Goal: Check status: Check status

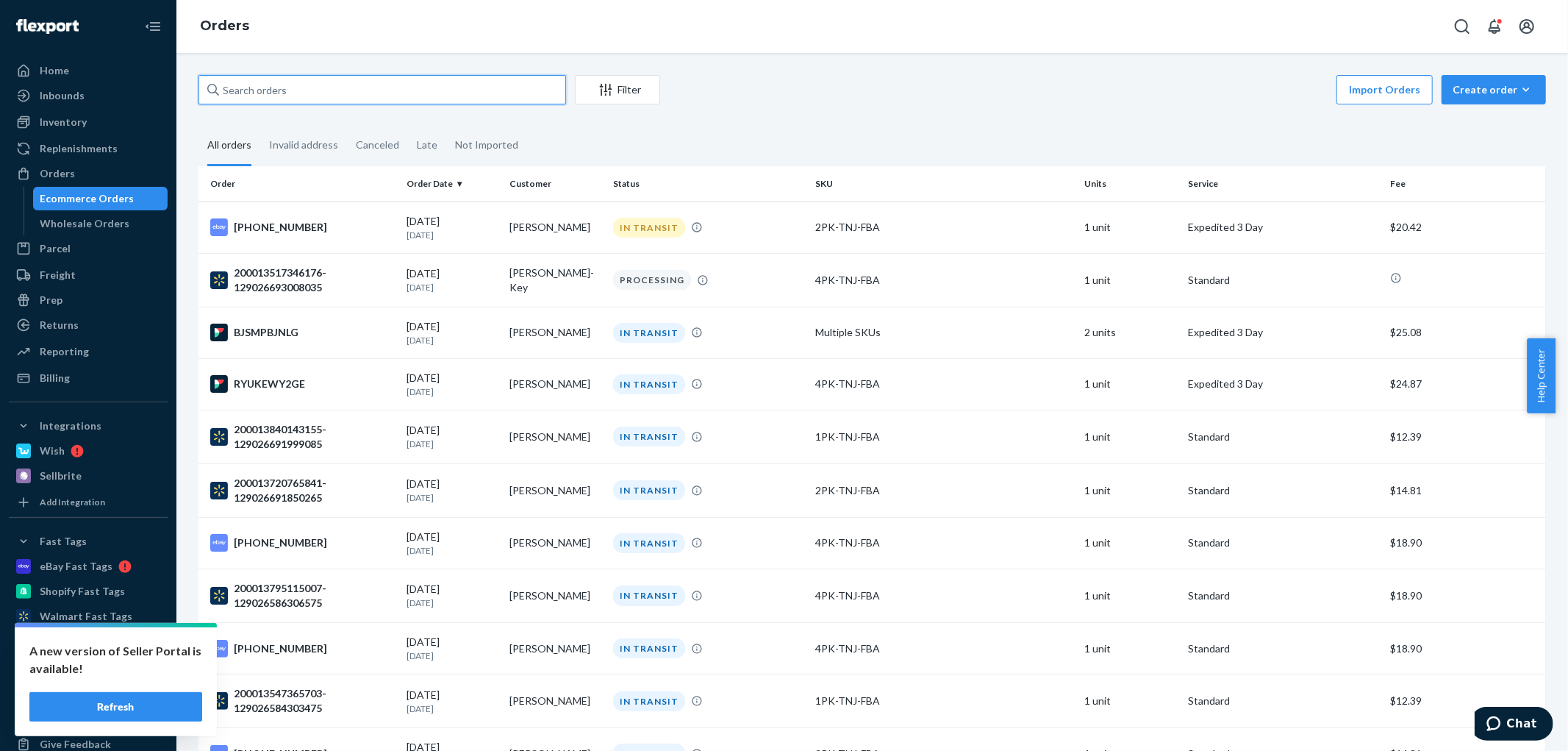
click at [317, 88] on input "text" at bounding box center [382, 90] width 367 height 30
paste input "[PERSON_NAME]"
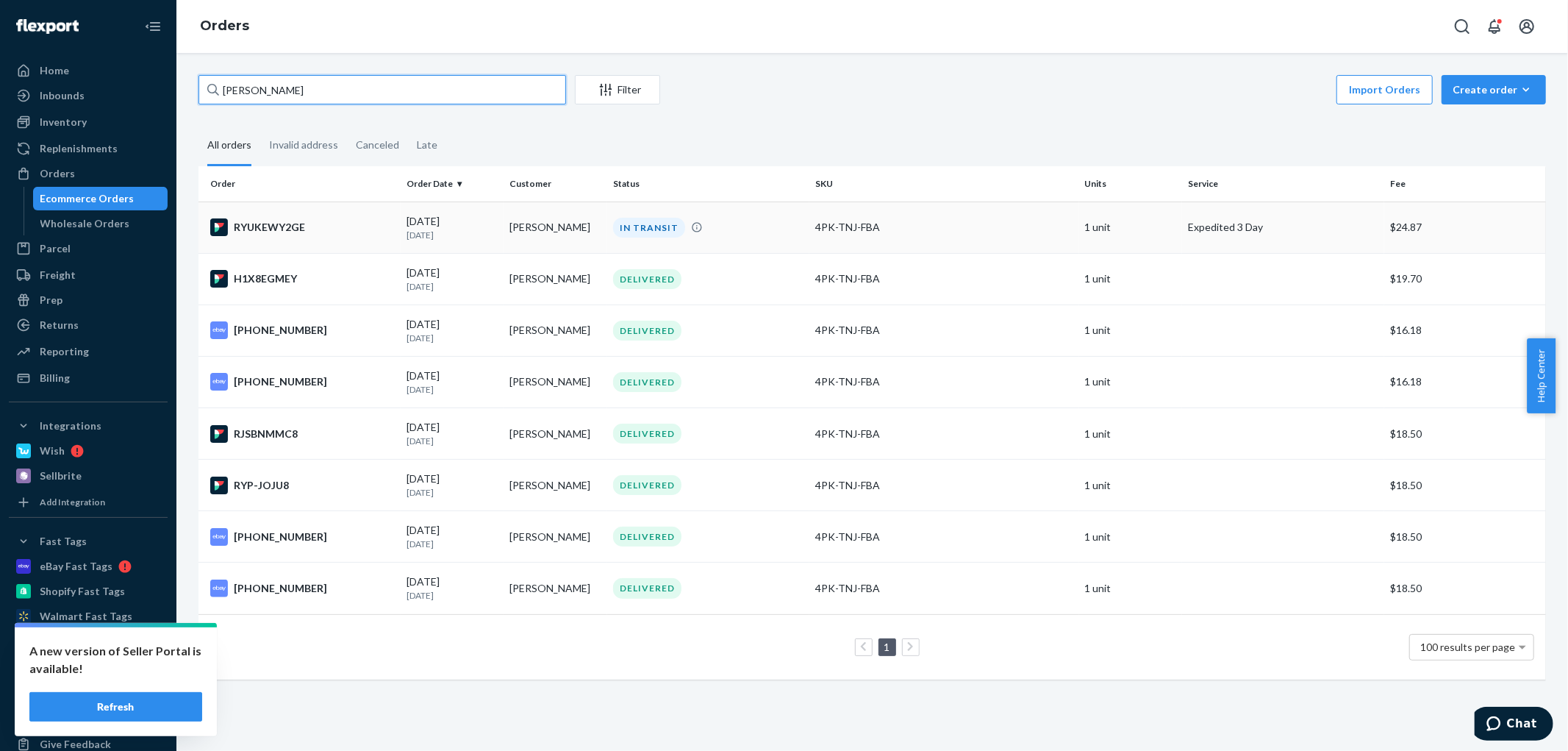
type input "[PERSON_NAME]"
click at [362, 229] on div "RYUKEWY2GE" at bounding box center [302, 227] width 184 height 18
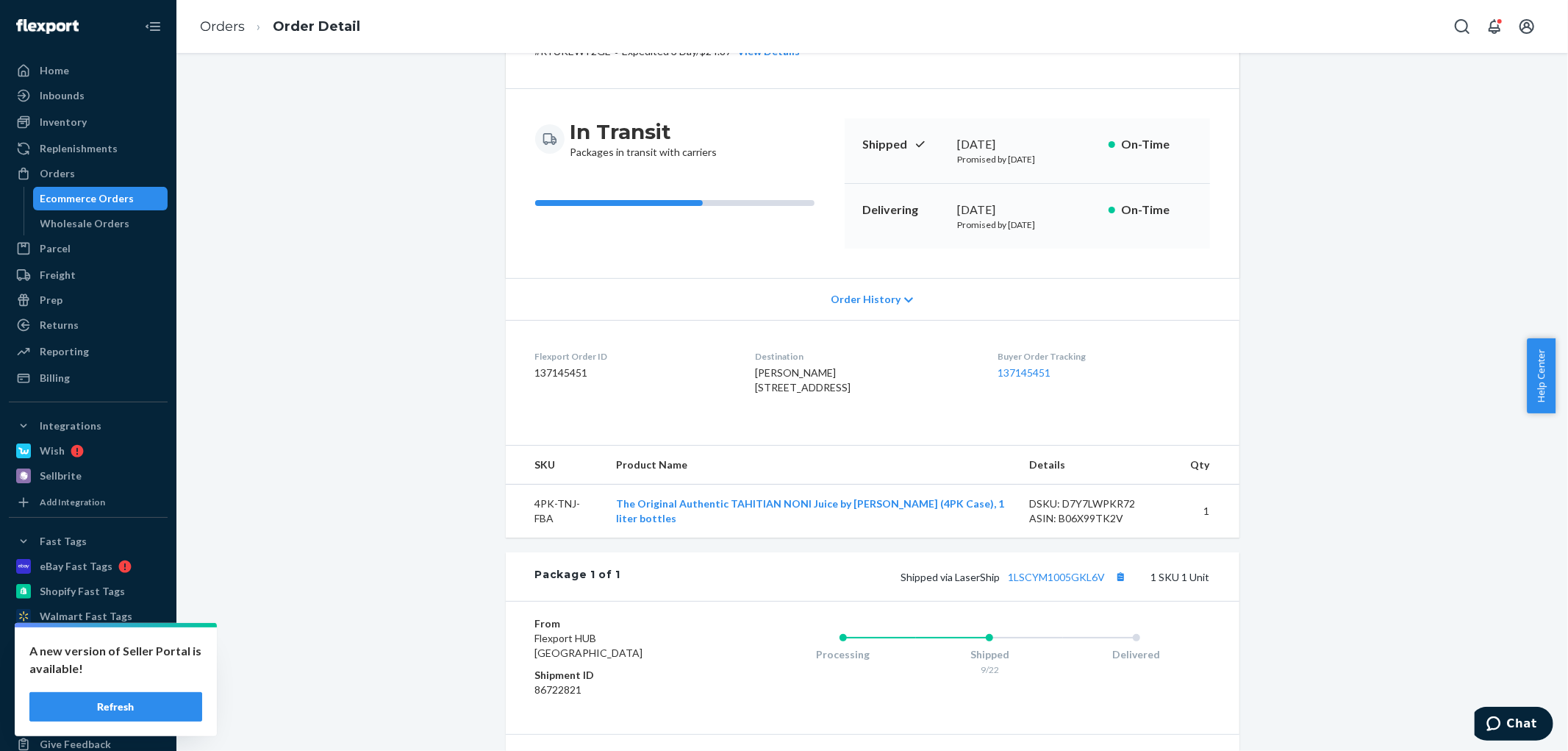
scroll to position [163, 0]
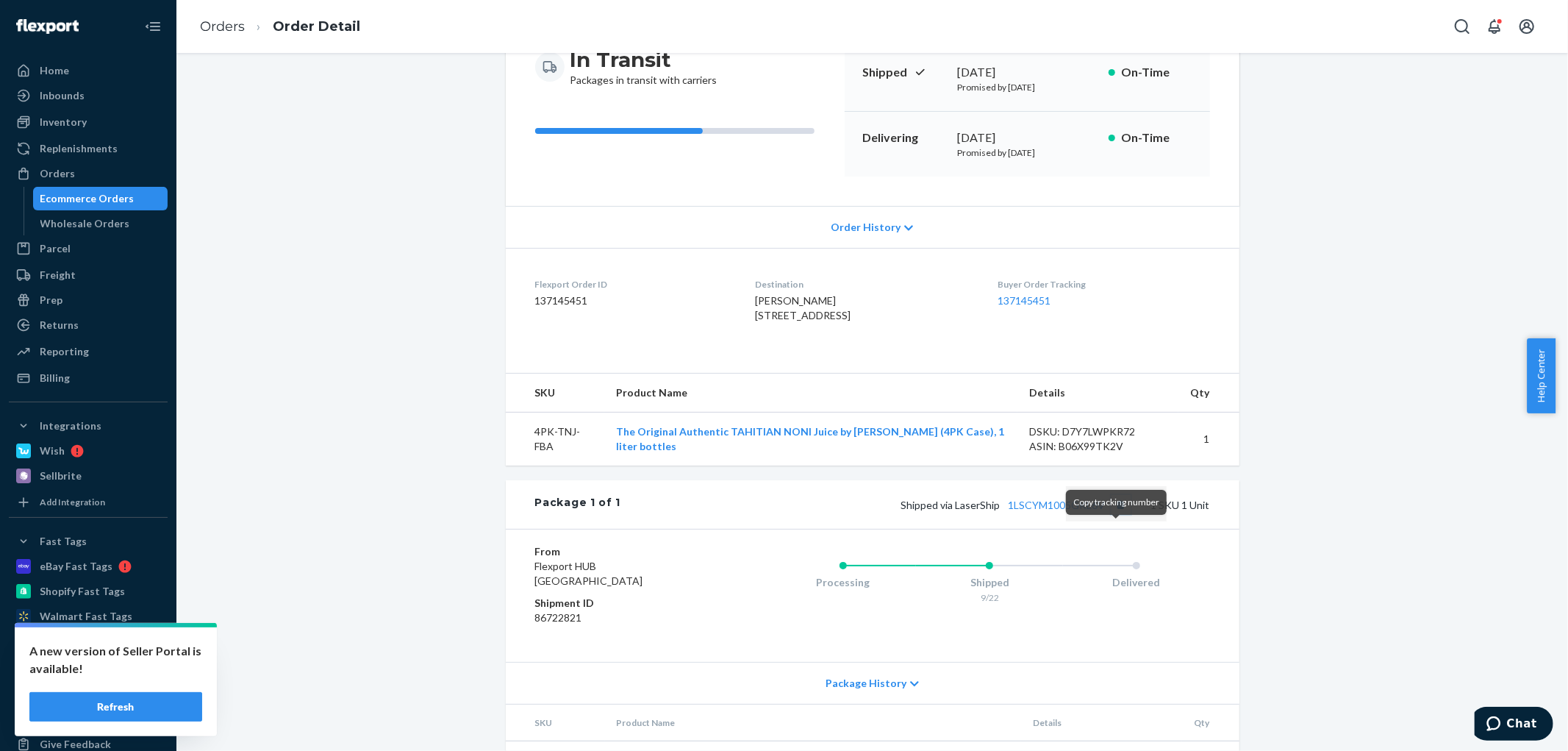
click at [1115, 514] on button "Copy tracking number" at bounding box center [1120, 505] width 19 height 19
click at [1111, 514] on button "Copy tracking number" at bounding box center [1120, 505] width 19 height 19
click at [58, 168] on div "Orders" at bounding box center [58, 173] width 36 height 14
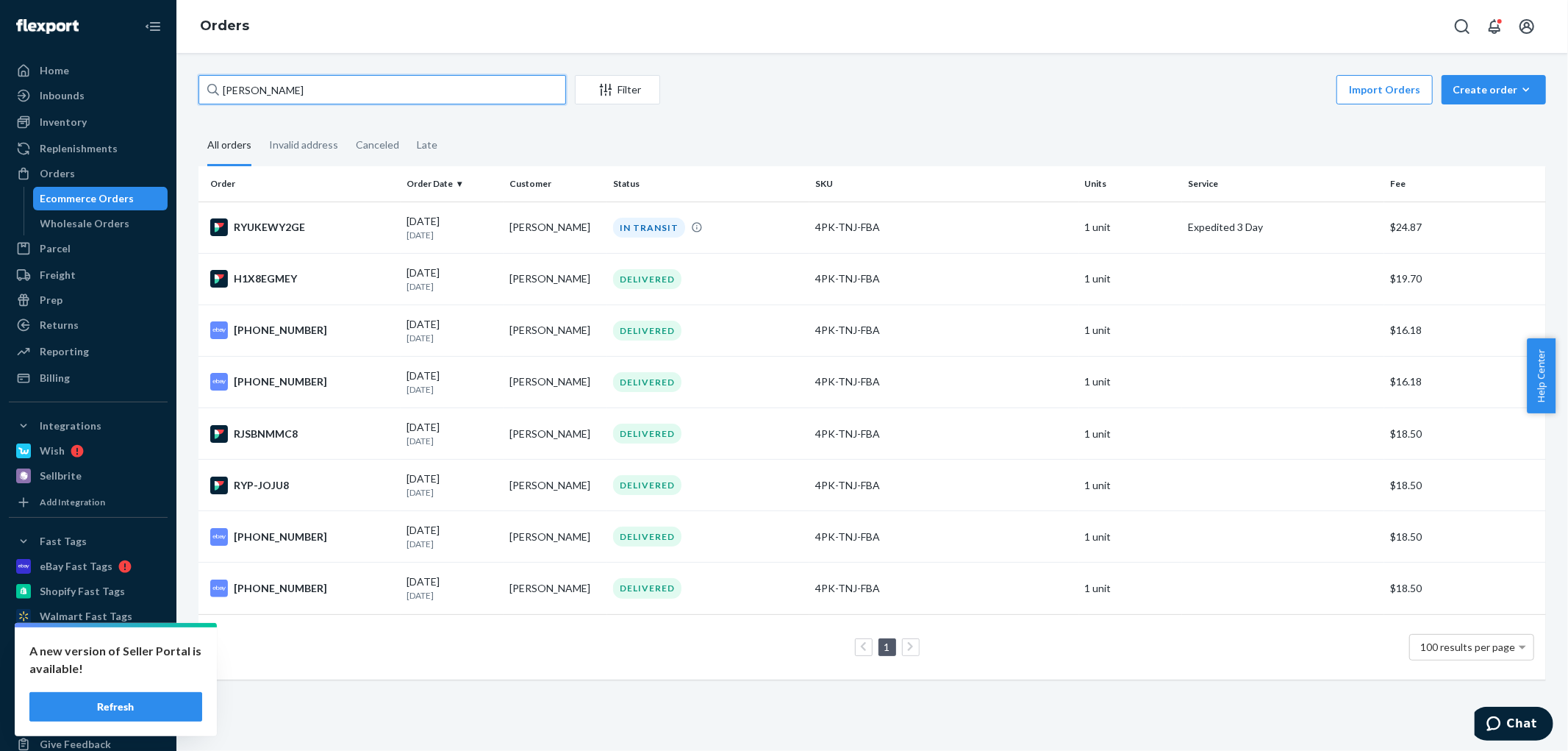
drag, startPoint x: 331, startPoint y: 92, endPoint x: 186, endPoint y: 98, distance: 145.1
click at [186, 98] on div "Robert M Eppley Filter Import Orders Create order Ecommerce order Removal order…" at bounding box center [872, 402] width 1391 height 698
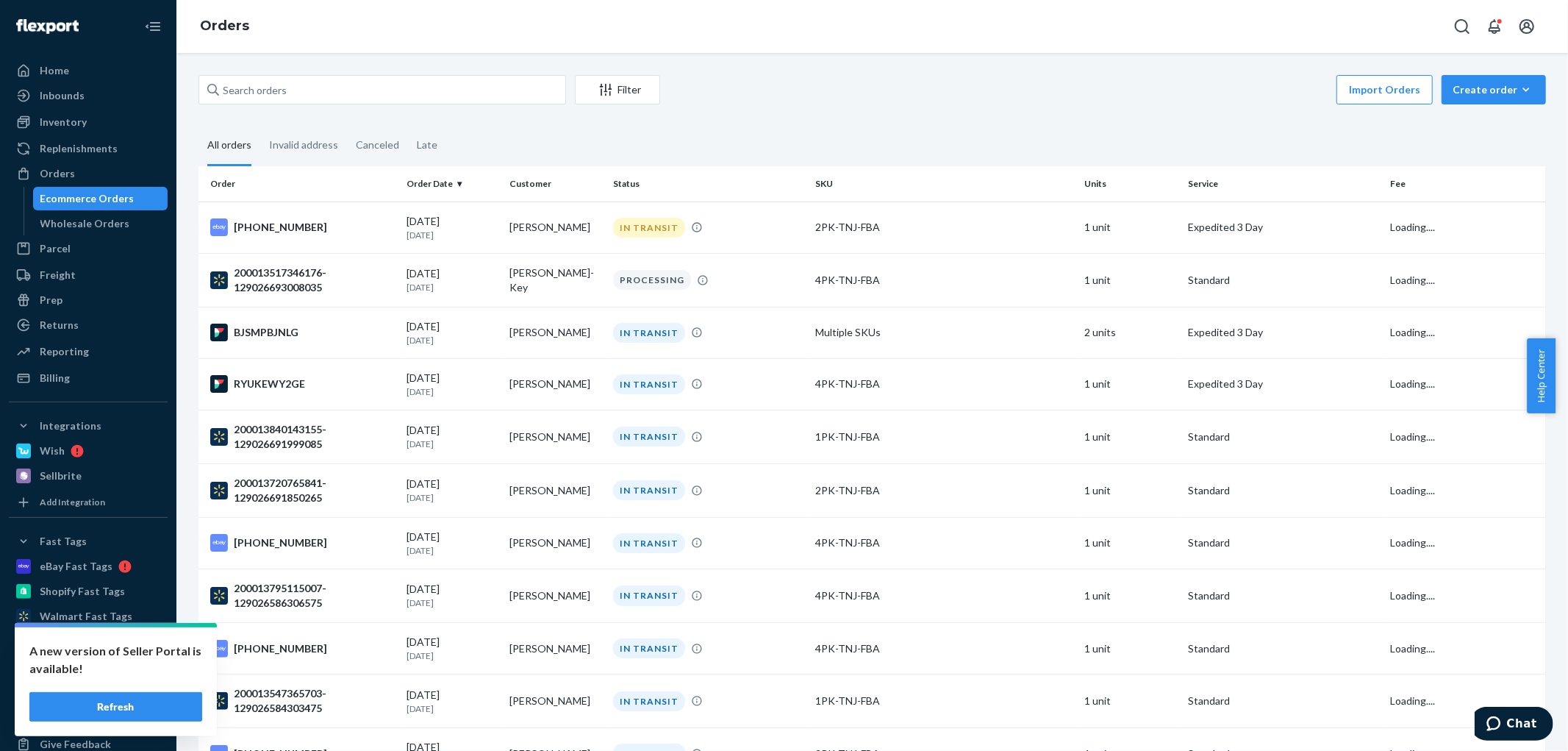
click at [92, 704] on button "Refresh" at bounding box center [116, 706] width 173 height 30
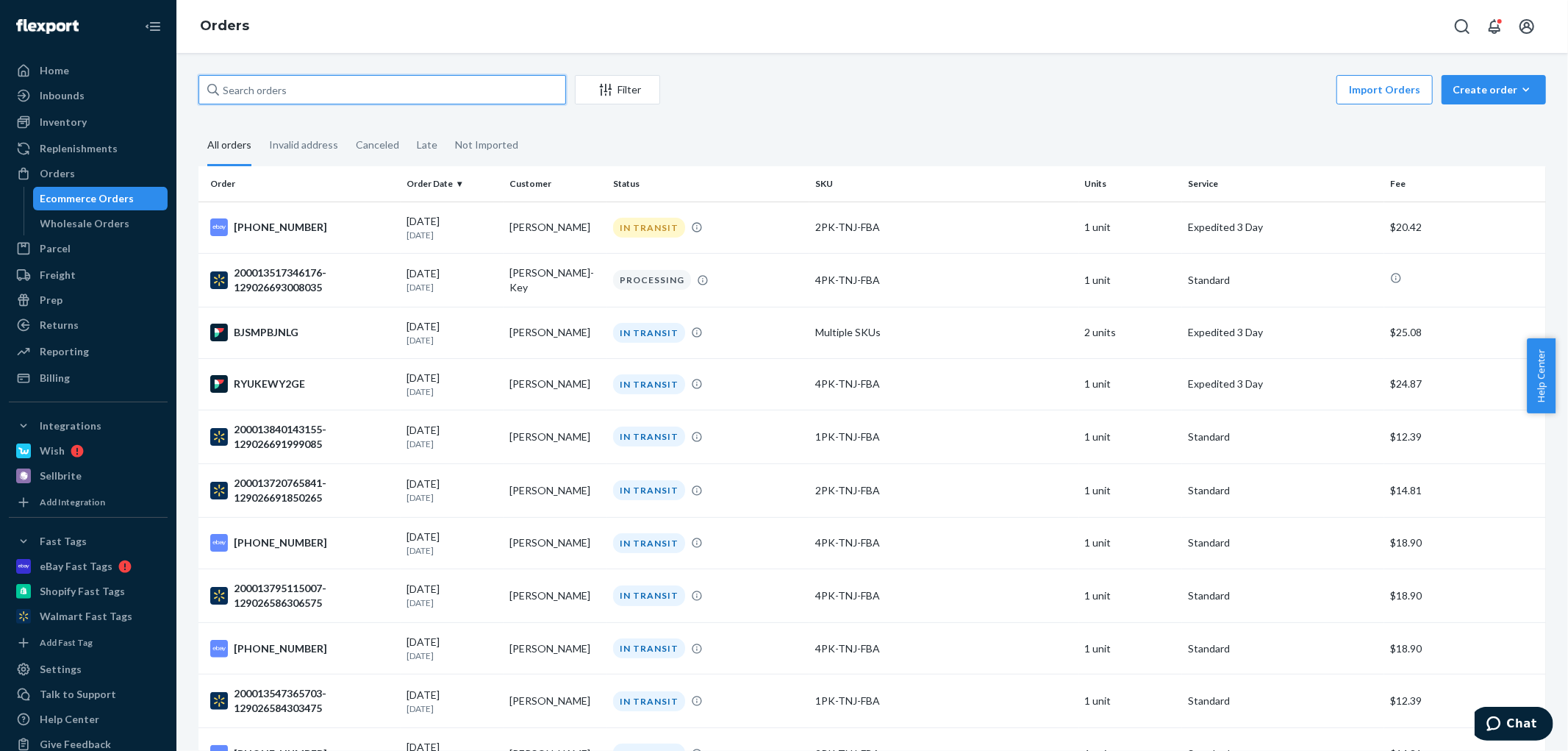
click at [298, 84] on input "text" at bounding box center [382, 90] width 367 height 30
paste input "200013739673258"
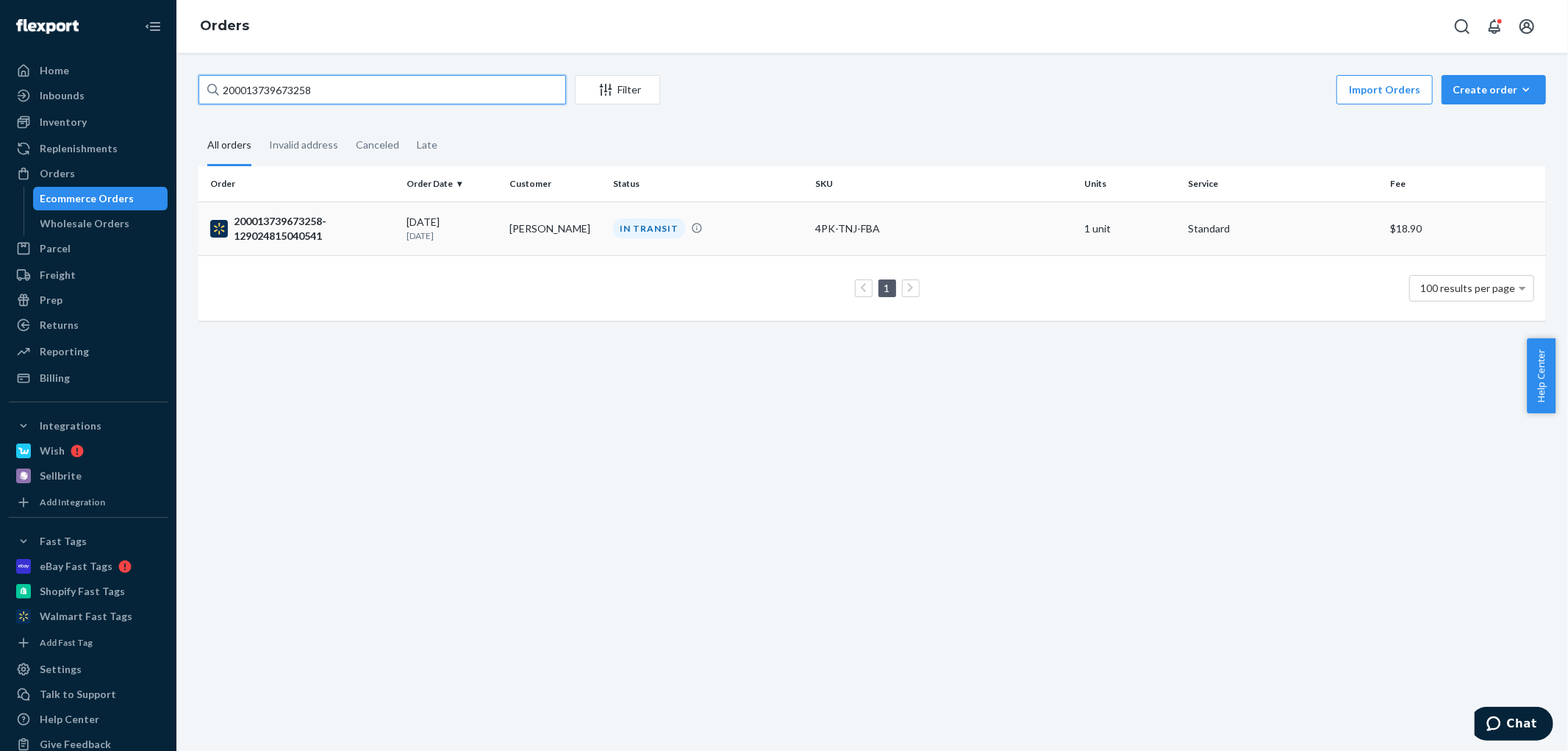
type input "200013739673258"
click at [368, 236] on div "200013739673258-129024815040541" at bounding box center [302, 229] width 184 height 30
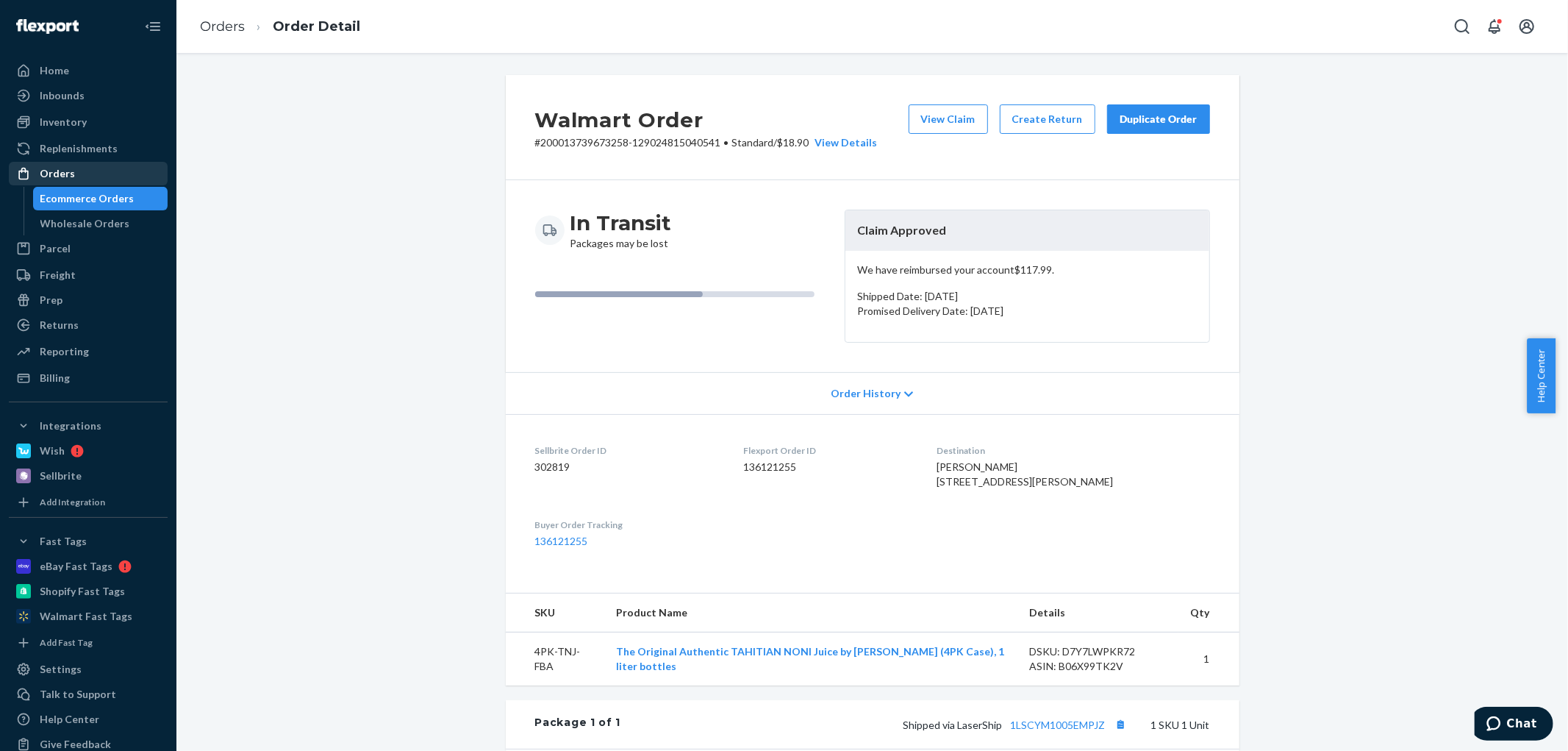
click at [96, 171] on div "Orders" at bounding box center [88, 174] width 156 height 20
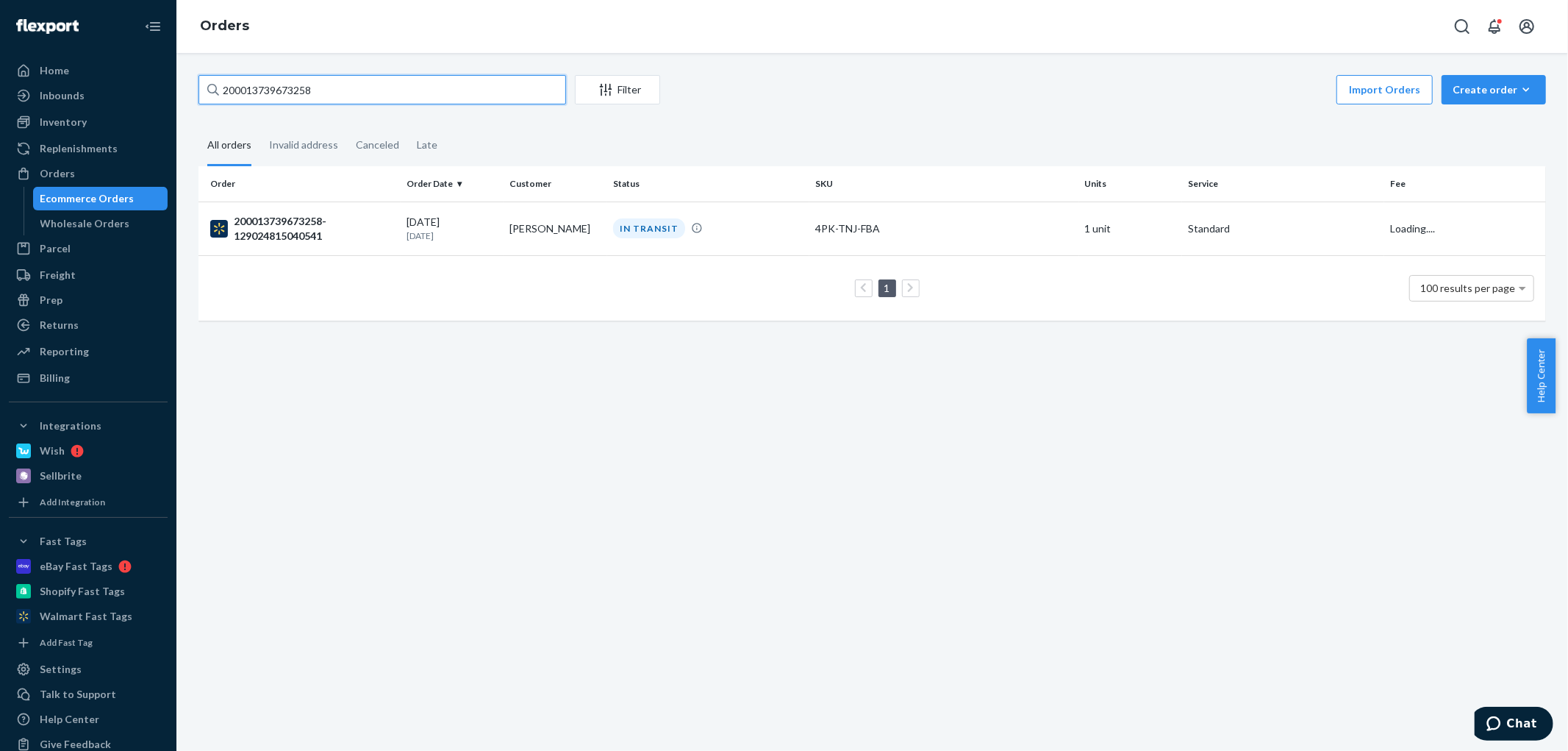
click at [332, 88] on input "200013739673258" at bounding box center [382, 90] width 367 height 30
paste input "15251"
type input "215251"
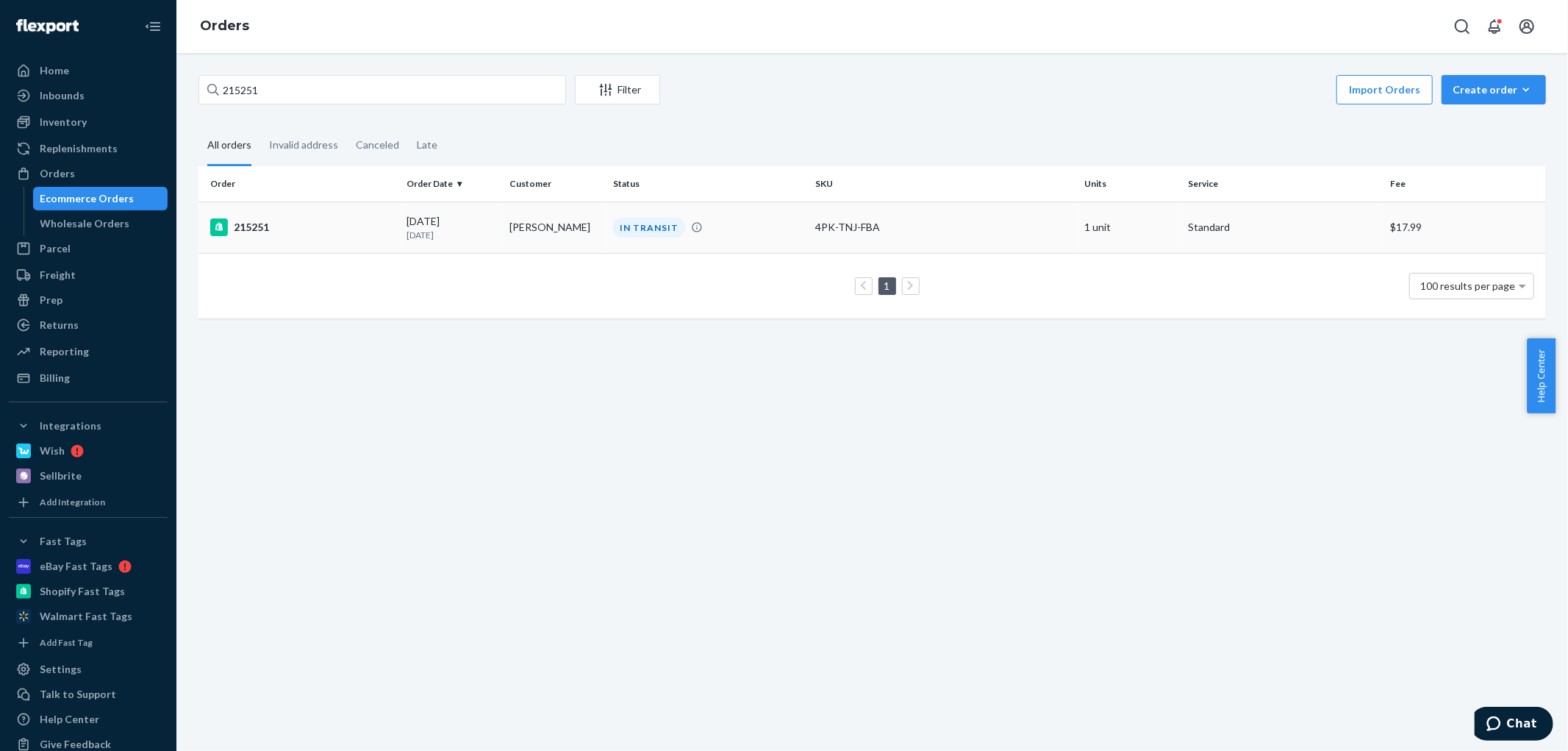
click at [476, 224] on div "09/11/2025 12 days ago" at bounding box center [452, 228] width 92 height 27
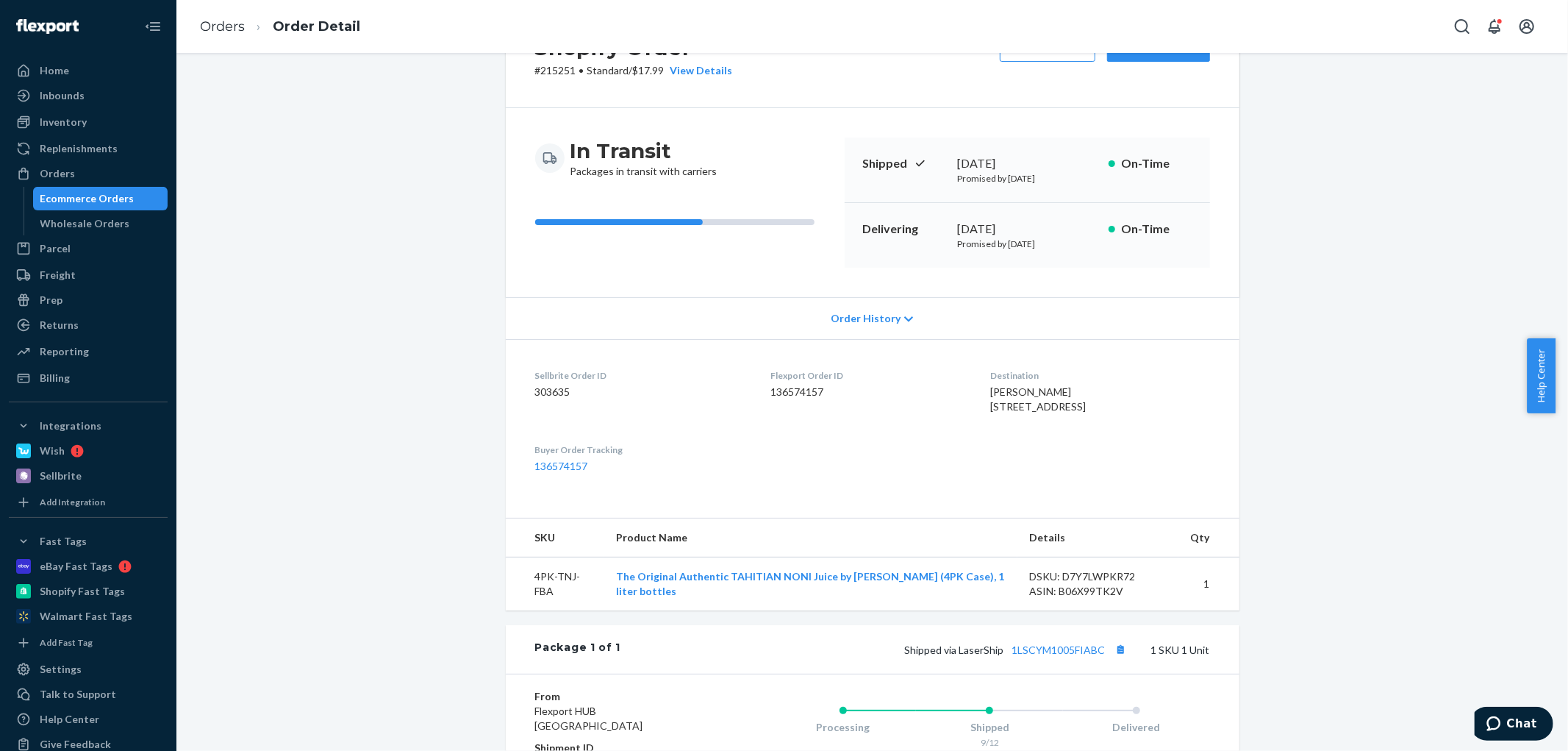
scroll to position [63, 0]
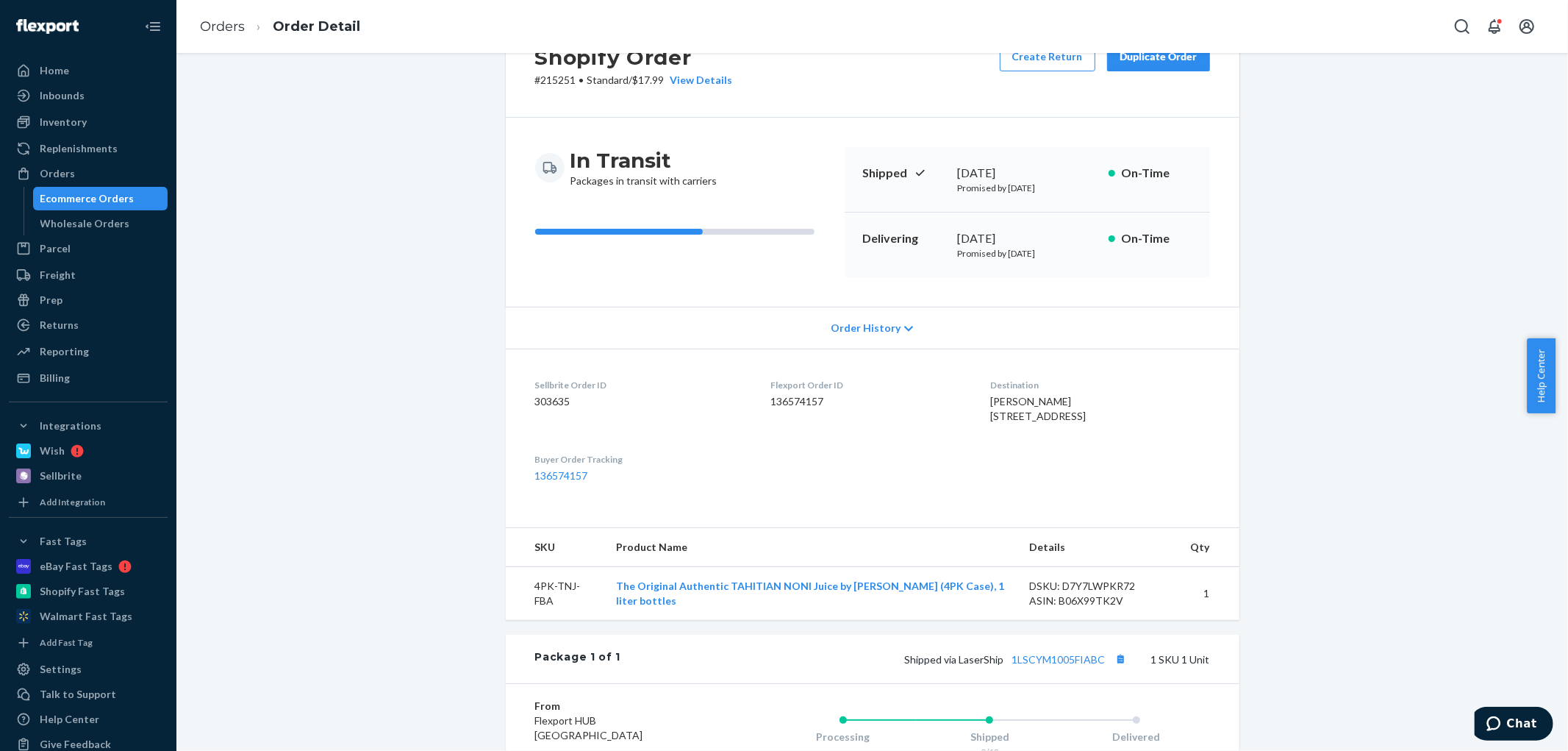
click at [784, 403] on dd "136574157" at bounding box center [868, 401] width 196 height 14
copy dd "136574157"
click at [63, 173] on div "Orders" at bounding box center [58, 173] width 36 height 14
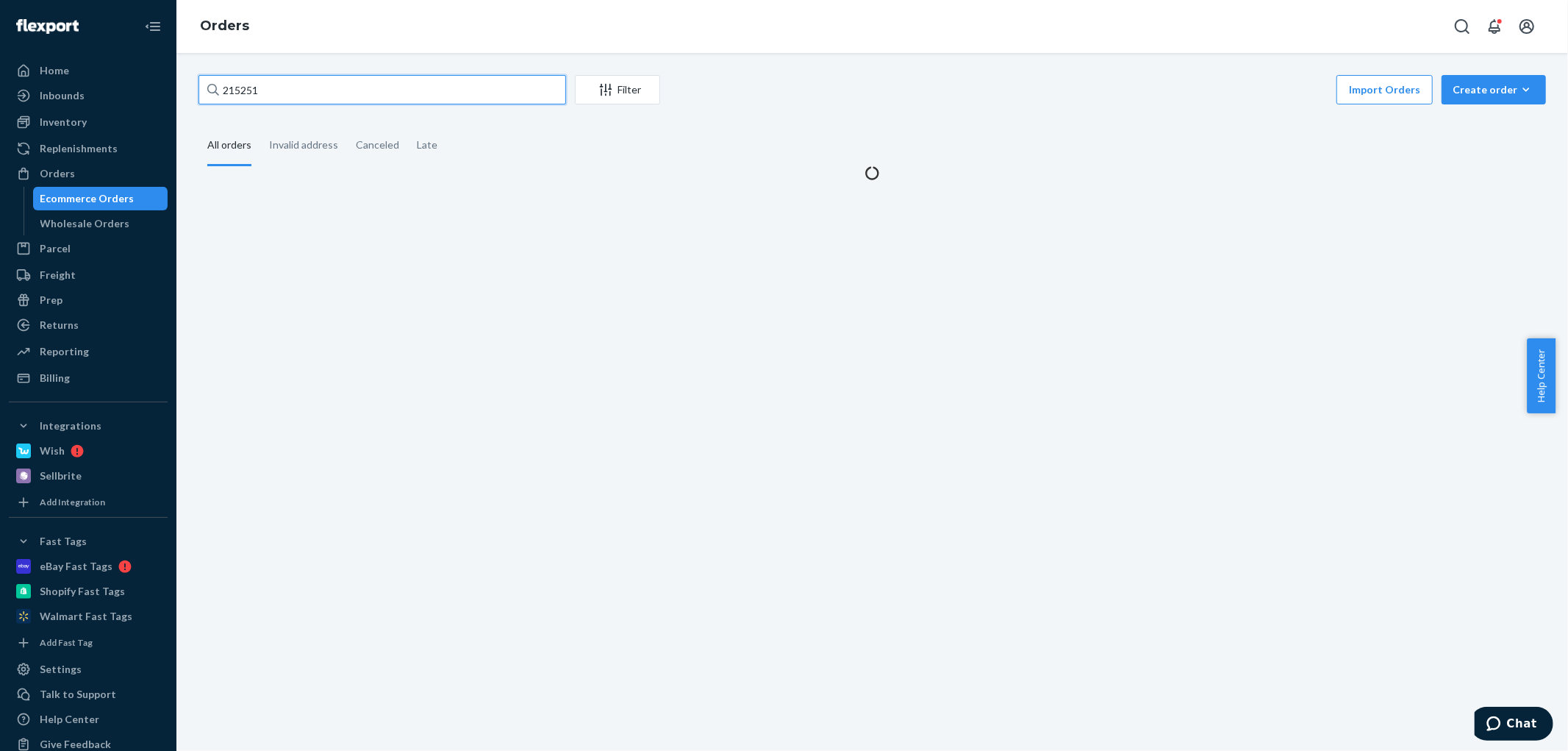
click at [358, 89] on input "215251" at bounding box center [382, 90] width 367 height 30
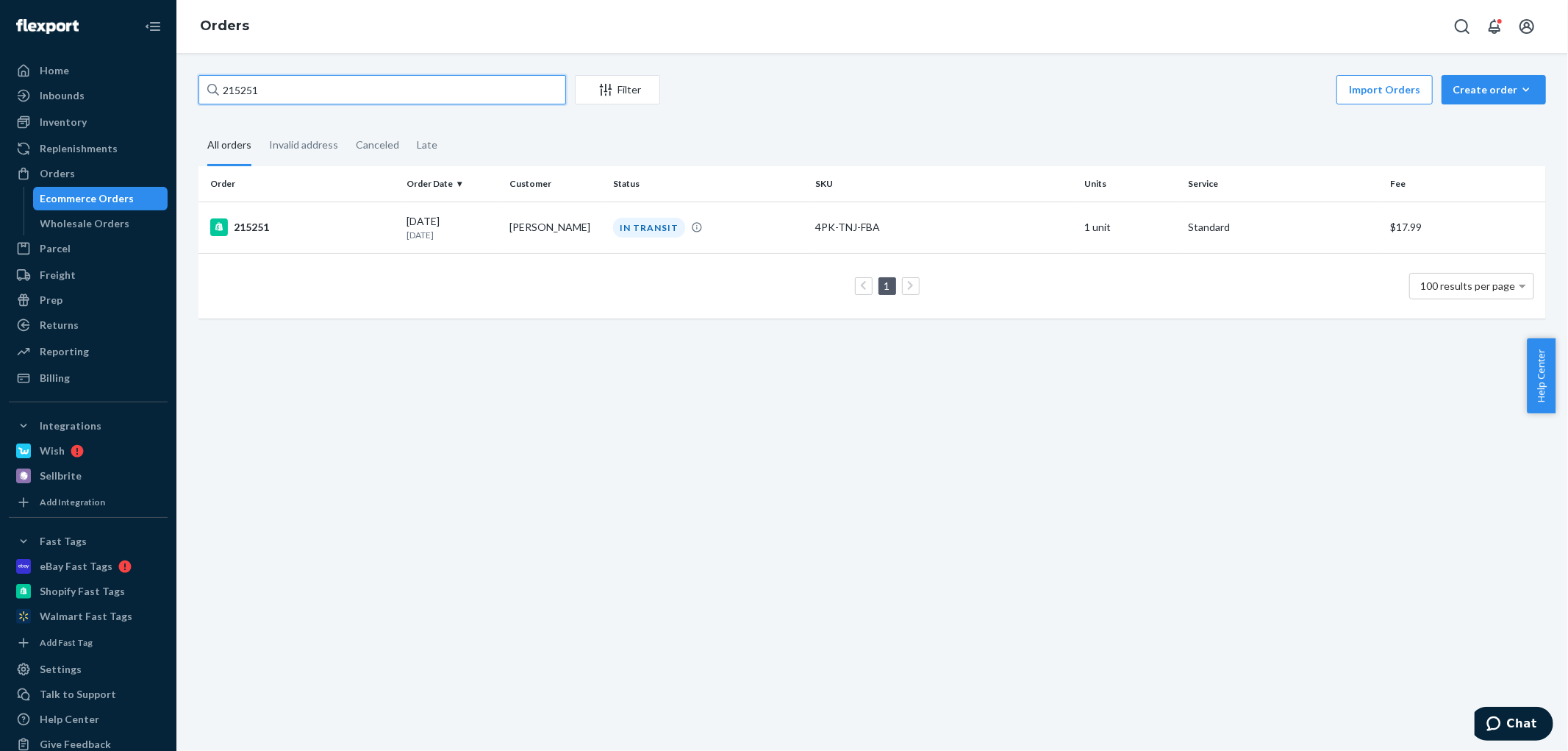
click at [358, 89] on input "215251" at bounding box center [382, 90] width 367 height 30
paste input "[PHONE_NUMBER]"
type input "[PHONE_NUMBER]"
click at [461, 237] on p "[DATE]" at bounding box center [452, 235] width 92 height 13
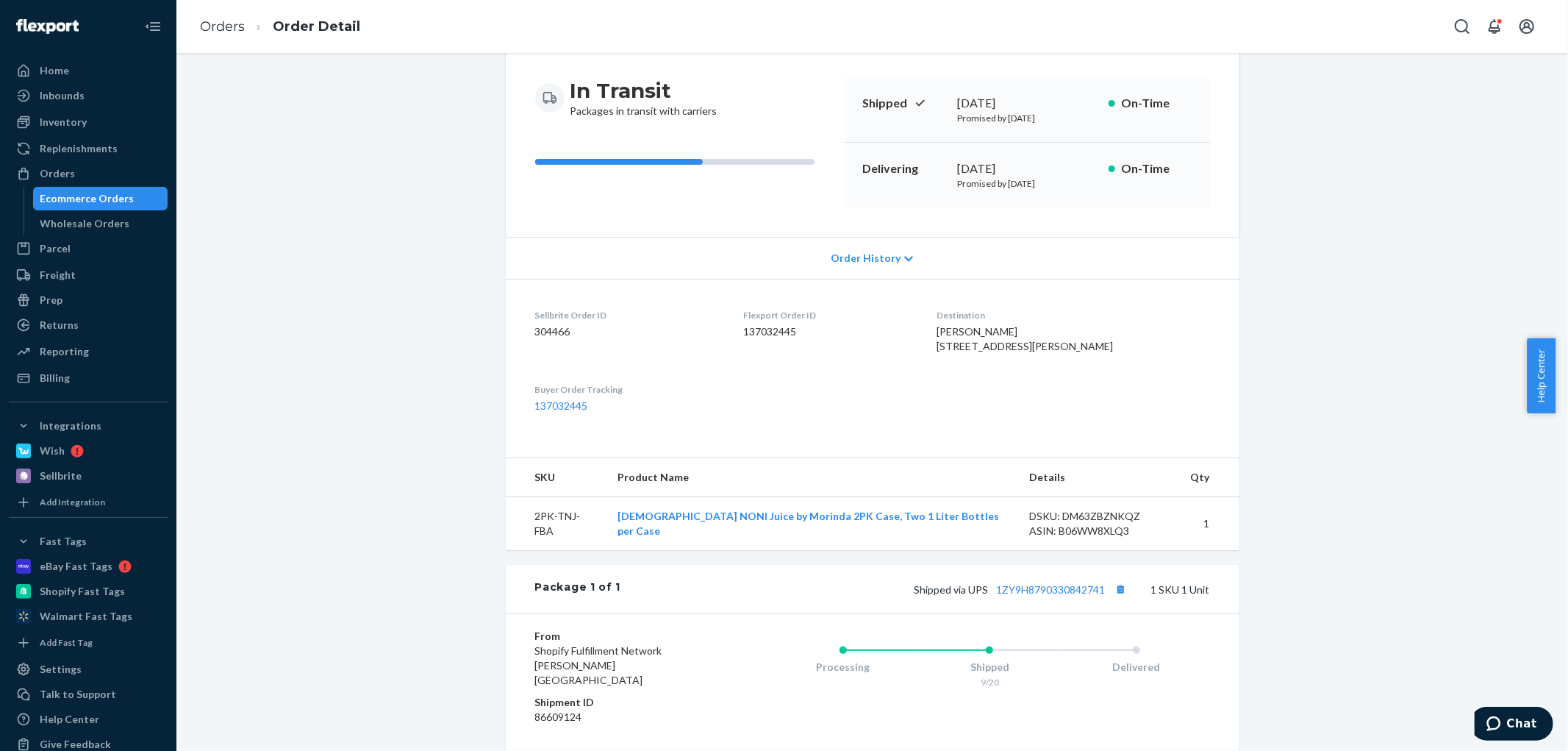
scroll to position [63, 0]
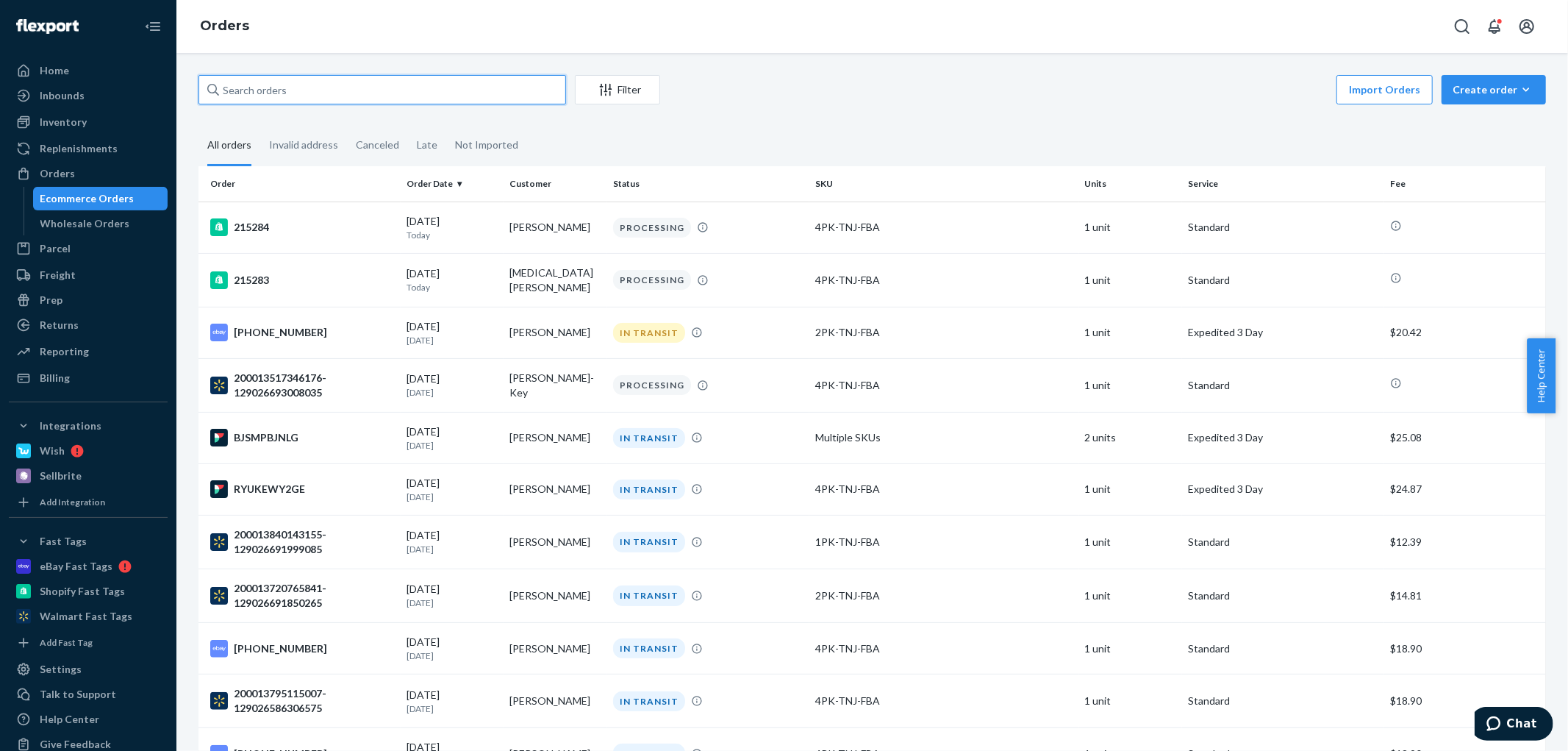
click at [283, 89] on input "text" at bounding box center [382, 90] width 367 height 30
paste input "[PERSON_NAME]"
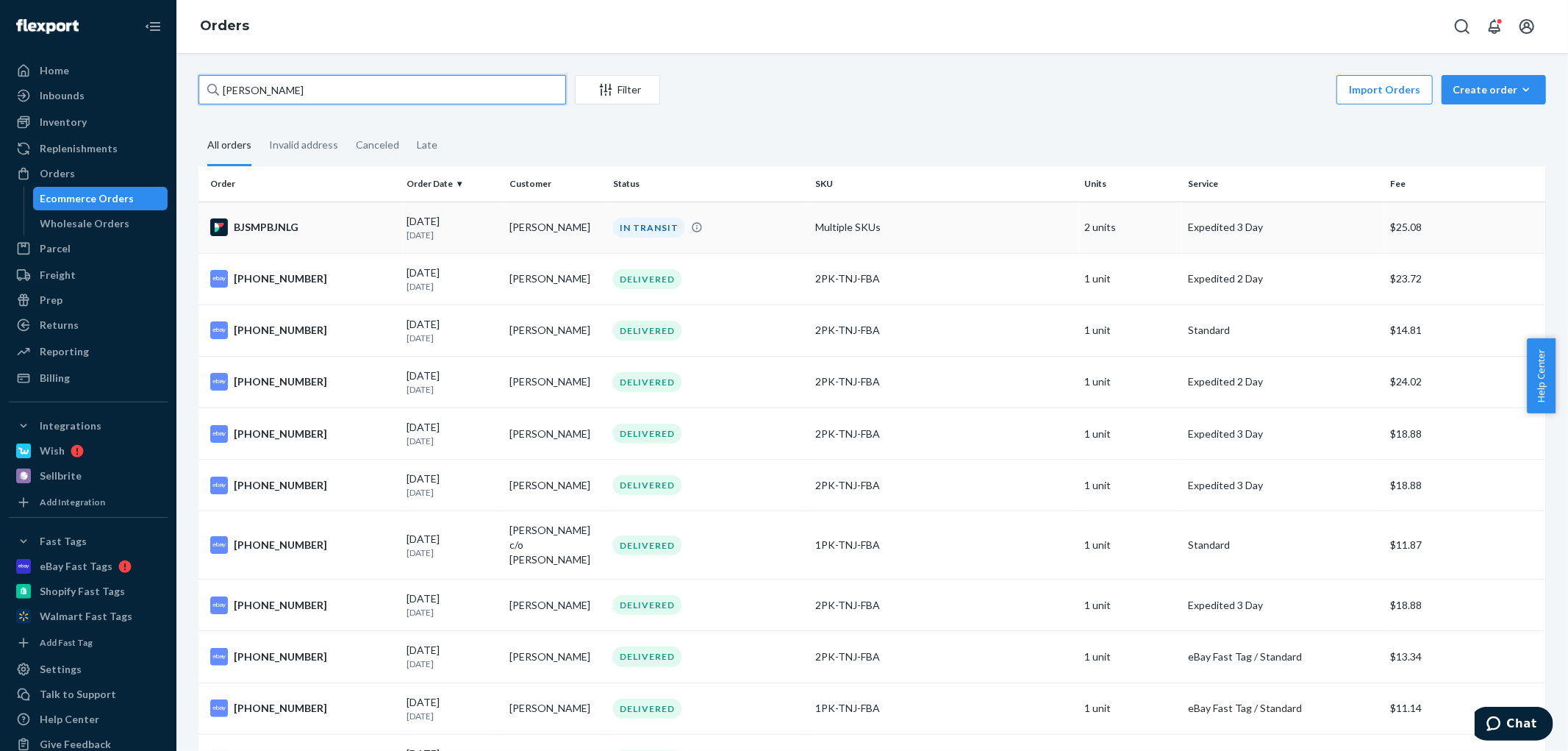
type input "[PERSON_NAME]"
click at [363, 230] on div "BJSMPBJNLG" at bounding box center [302, 227] width 184 height 18
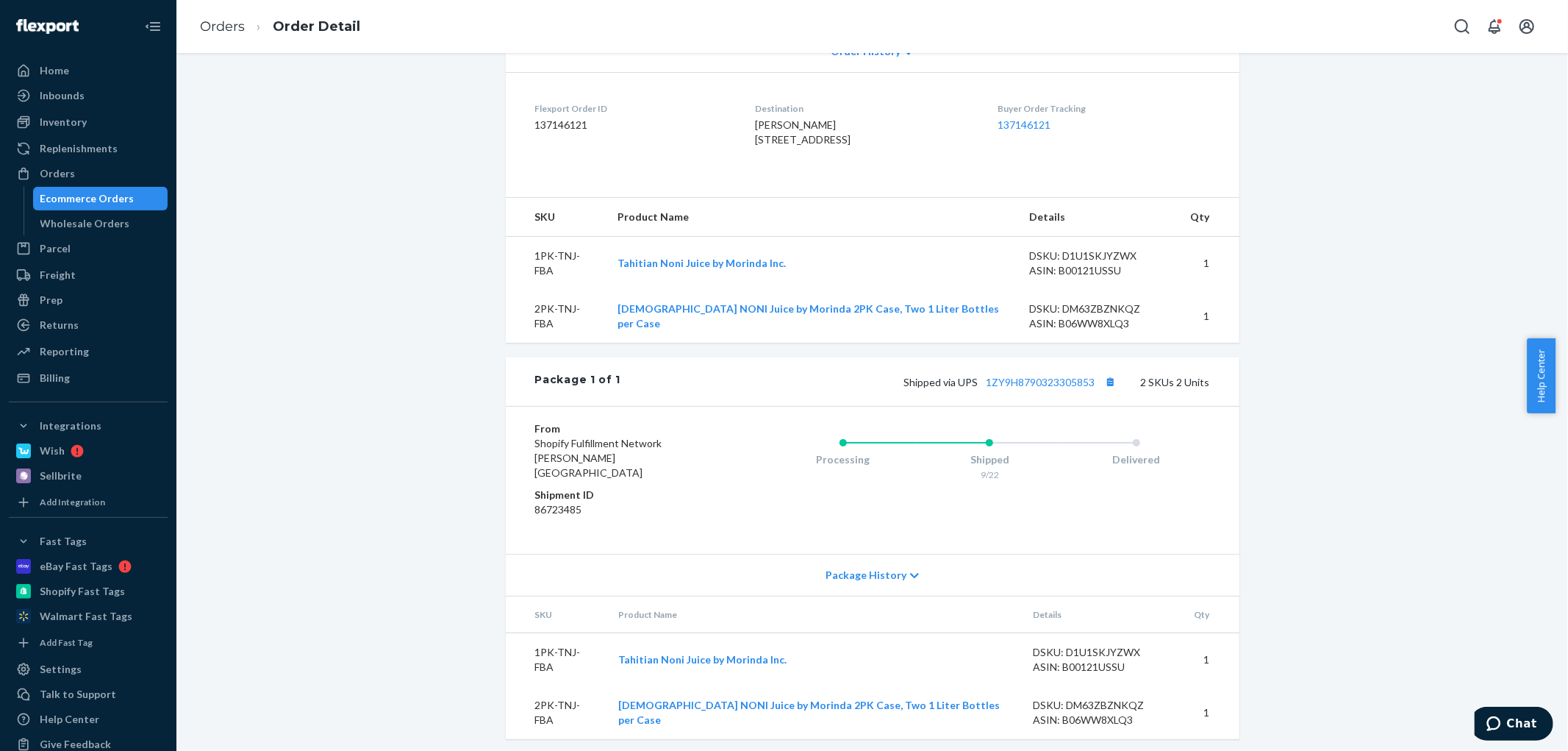
scroll to position [361, 0]
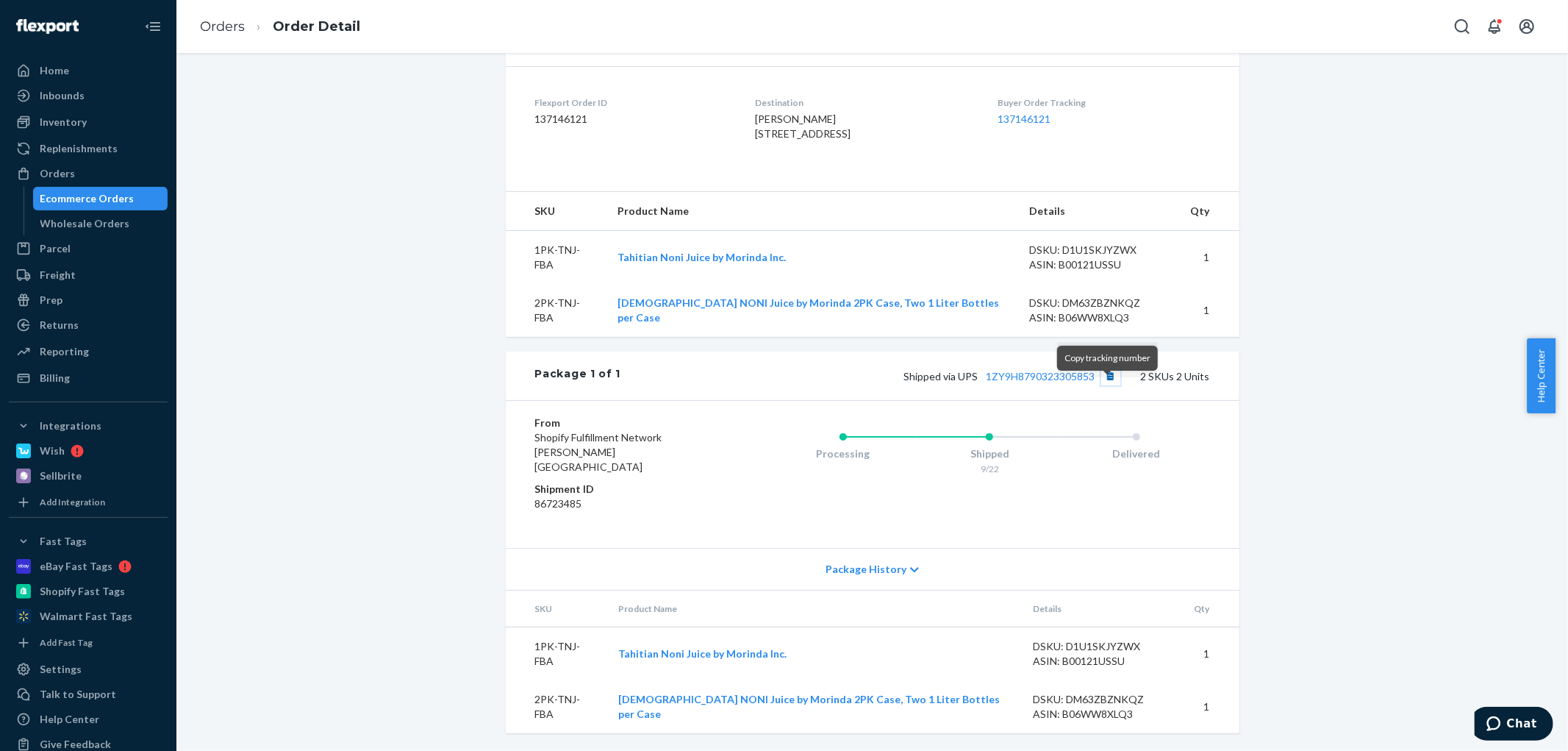
click at [1104, 385] on button "Copy tracking number" at bounding box center [1110, 376] width 19 height 19
